Goal: Task Accomplishment & Management: Manage account settings

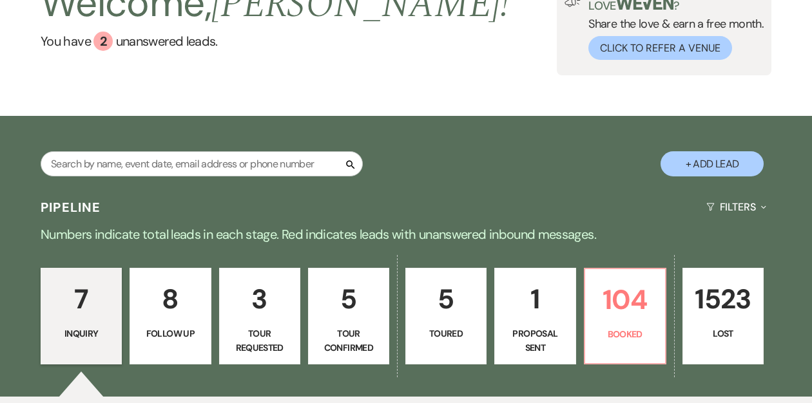
scroll to position [119, 0]
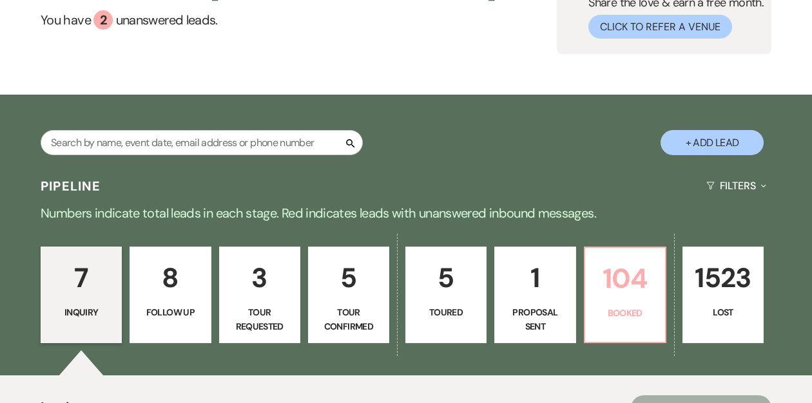
click at [658, 299] on link "104 Booked" at bounding box center [625, 295] width 82 height 97
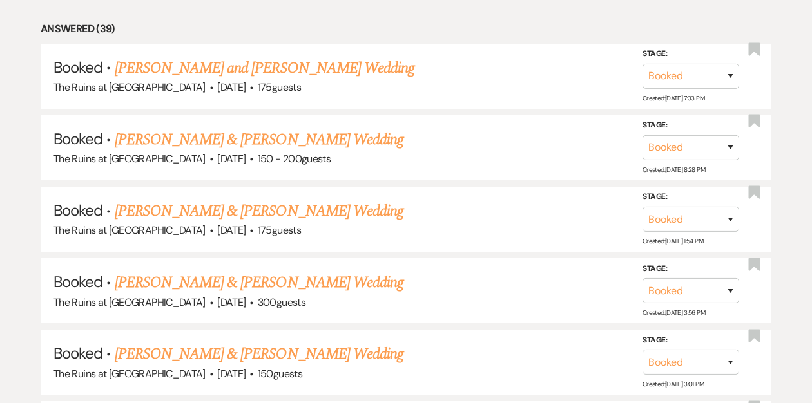
scroll to position [770, 0]
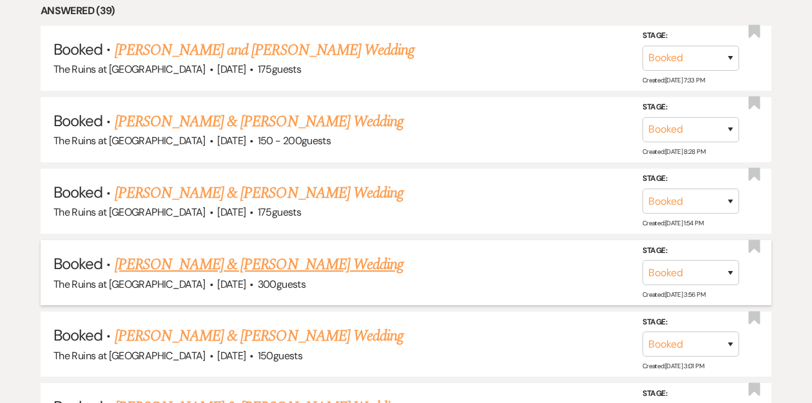
click at [277, 260] on link "[PERSON_NAME] & [PERSON_NAME] Wedding" at bounding box center [259, 264] width 289 height 23
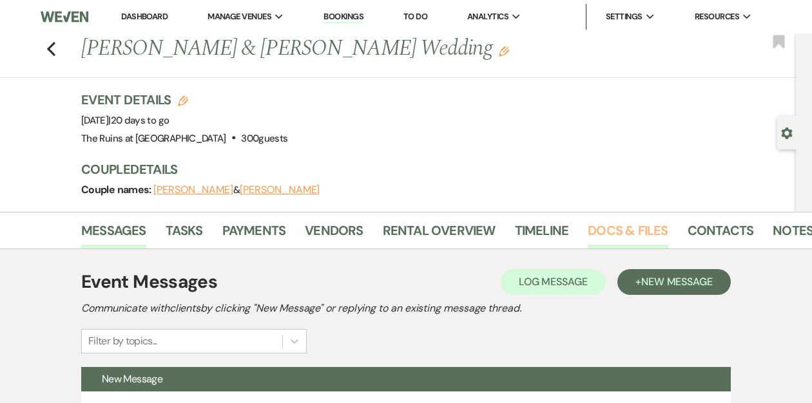
click at [597, 231] on link "Docs & Files" at bounding box center [628, 234] width 80 height 28
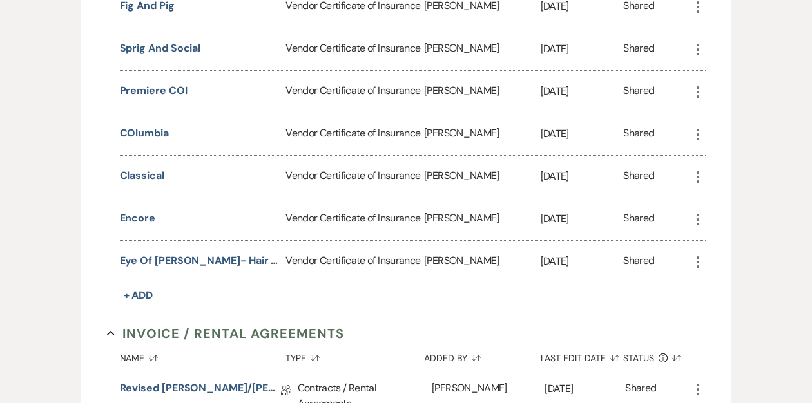
scroll to position [525, 0]
